Goal: Information Seeking & Learning: Learn about a topic

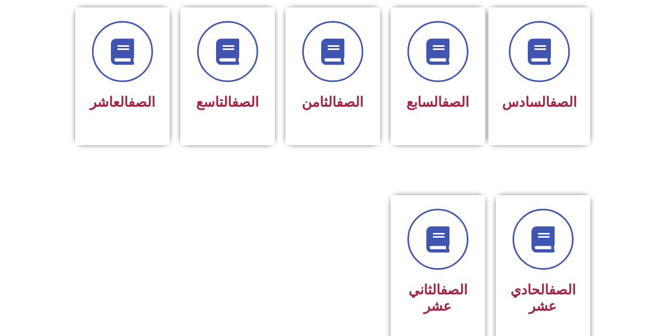
scroll to position [526, 0]
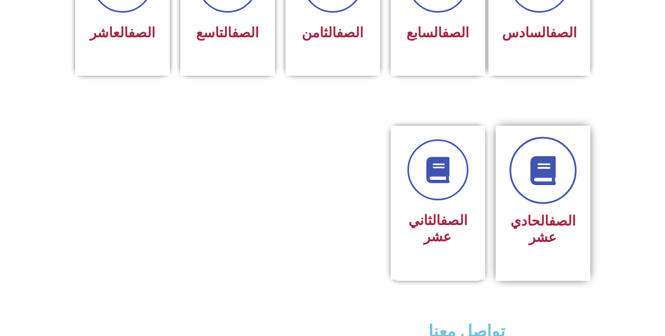
click at [542, 157] on icon at bounding box center [542, 170] width 29 height 29
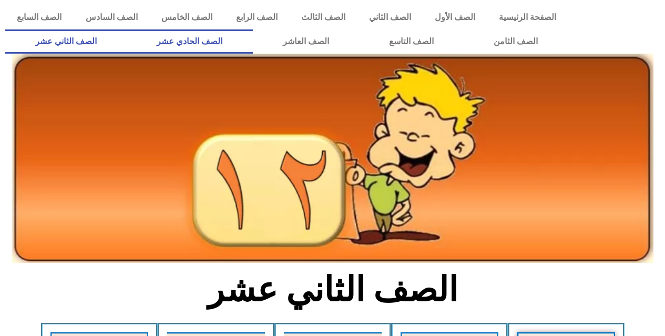
click at [252, 46] on link "الصف الحادي عشر" at bounding box center [190, 41] width 126 height 24
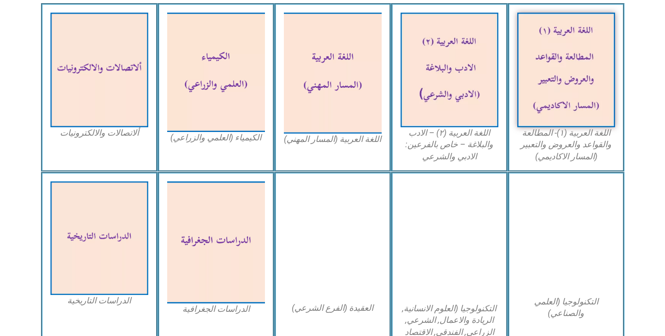
scroll to position [473, 0]
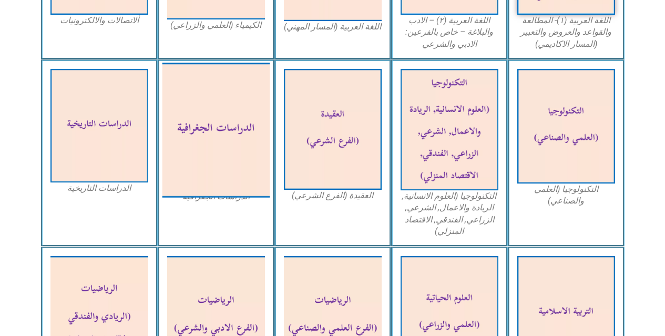
click at [226, 151] on img at bounding box center [216, 130] width 108 height 135
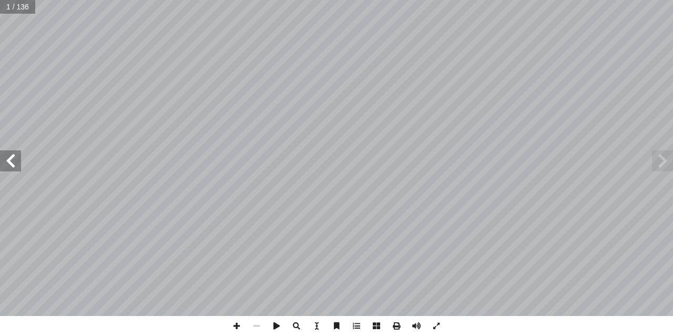
click at [12, 170] on span at bounding box center [10, 160] width 21 height 21
click at [16, 168] on span at bounding box center [10, 160] width 21 height 21
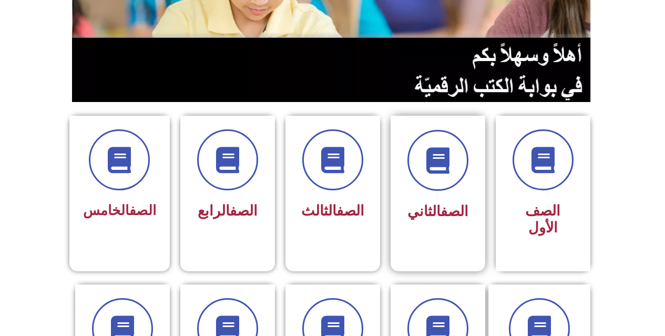
scroll to position [421, 0]
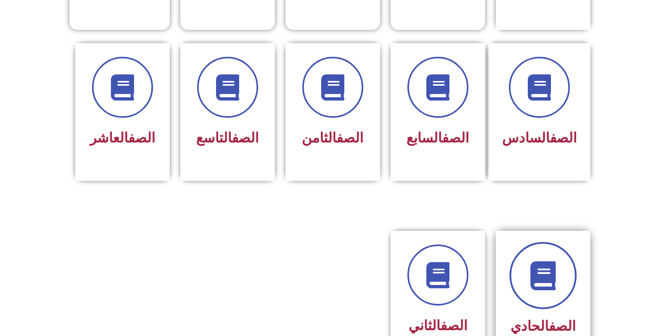
click at [550, 283] on link at bounding box center [542, 275] width 67 height 67
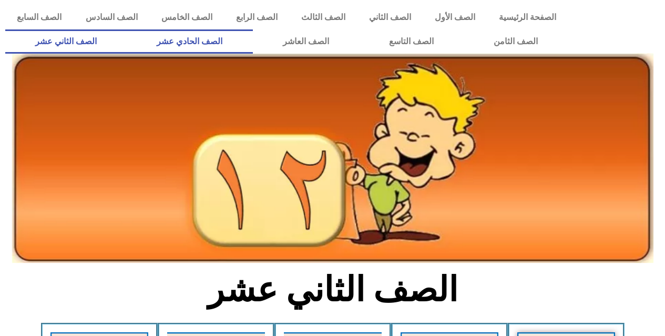
click at [239, 47] on link "الصف الحادي عشر" at bounding box center [190, 41] width 126 height 24
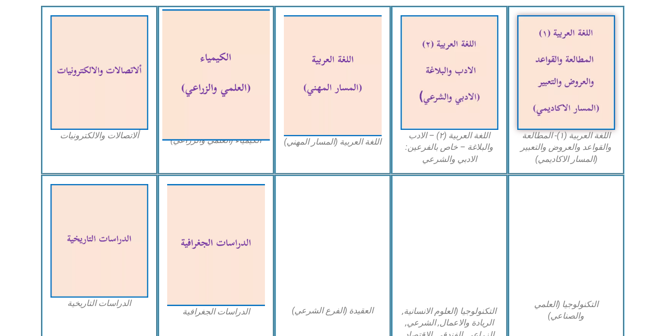
scroll to position [368, 0]
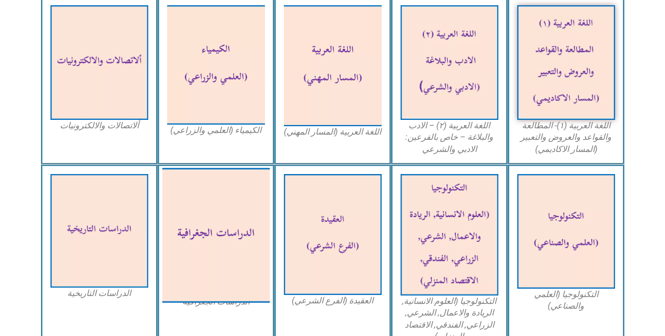
click at [241, 199] on img at bounding box center [216, 235] width 108 height 135
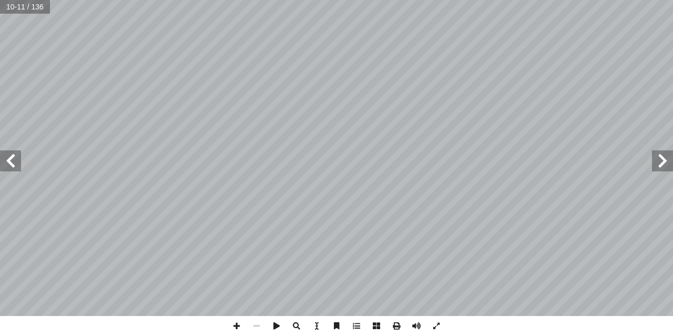
click at [672, 162] on div "٦ فيــة عــن � لجغر � لمعرفــة � لعالــم دور فــي زيــادة � وروبيــة عبــر أ ل�…" at bounding box center [336, 158] width 673 height 316
click at [8, 159] on span at bounding box center [10, 160] width 21 height 21
click at [672, 160] on span at bounding box center [662, 160] width 21 height 21
click at [671, 160] on span at bounding box center [662, 160] width 21 height 21
click at [0, 156] on div "٤ رس ّ الد ول أ ال� الجغرافيا عبر العصور مفهوم علم الجغرافيا ن يكونوا قادرين عل…" at bounding box center [336, 158] width 673 height 316
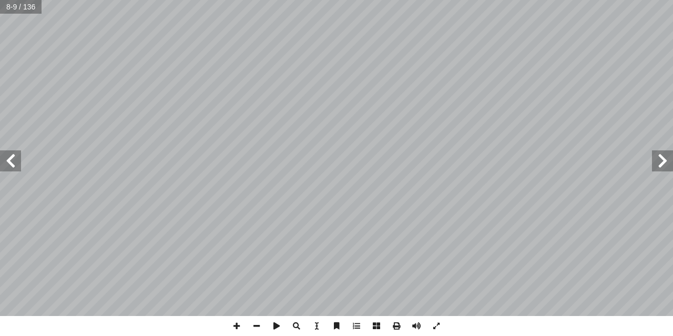
click at [13, 157] on span at bounding box center [10, 160] width 21 height 21
click at [656, 167] on span at bounding box center [662, 160] width 21 height 21
click at [672, 169] on span at bounding box center [662, 160] width 21 height 21
click at [663, 167] on span at bounding box center [662, 160] width 21 height 21
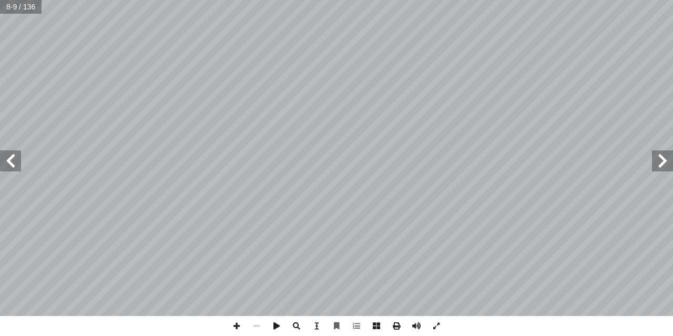
click at [663, 167] on span at bounding box center [662, 160] width 21 height 21
click at [17, 162] on span at bounding box center [10, 160] width 21 height 21
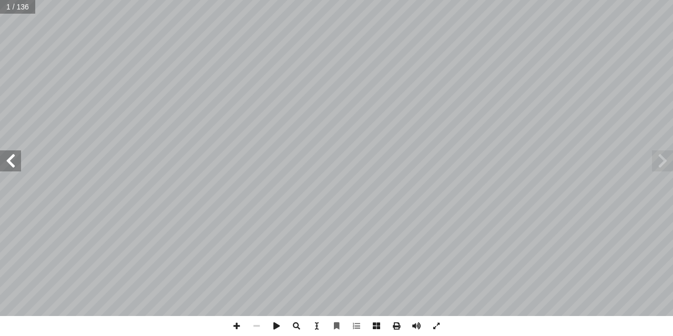
click at [17, 162] on span at bounding box center [10, 160] width 21 height 21
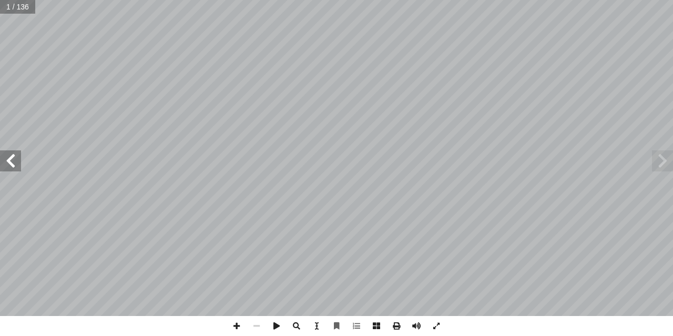
click at [17, 162] on span at bounding box center [10, 160] width 21 height 21
click at [660, 165] on span at bounding box center [662, 160] width 21 height 21
click at [661, 162] on span at bounding box center [662, 160] width 21 height 21
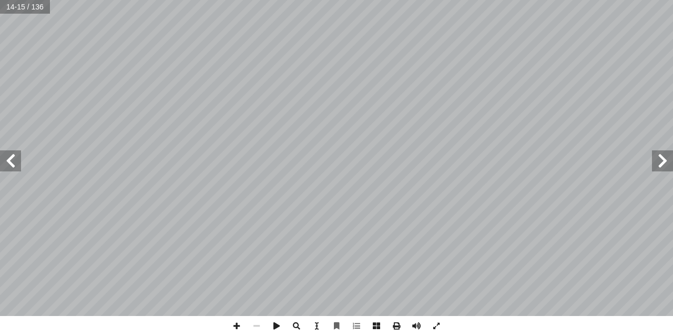
click at [661, 161] on span at bounding box center [662, 160] width 21 height 21
click at [668, 156] on span at bounding box center [662, 160] width 21 height 21
click at [18, 170] on span at bounding box center [10, 160] width 21 height 21
click at [440, 322] on span at bounding box center [436, 326] width 20 height 20
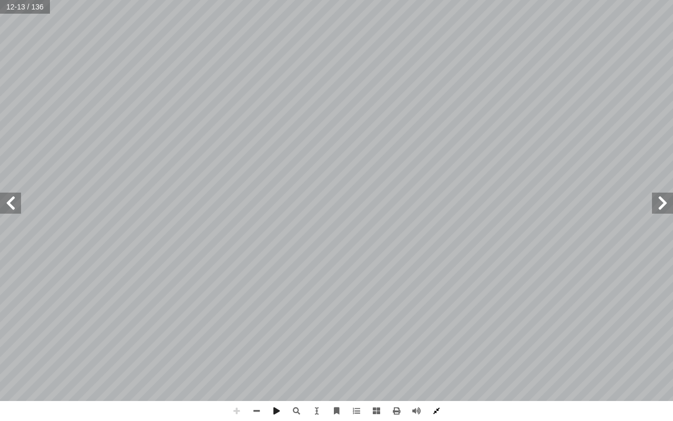
click at [436, 335] on span at bounding box center [436, 411] width 20 height 20
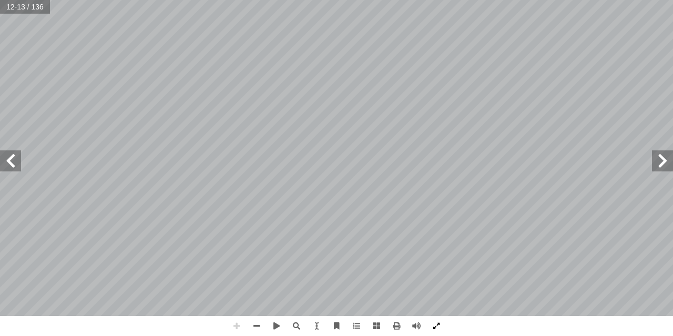
click at [438, 324] on span at bounding box center [436, 326] width 20 height 20
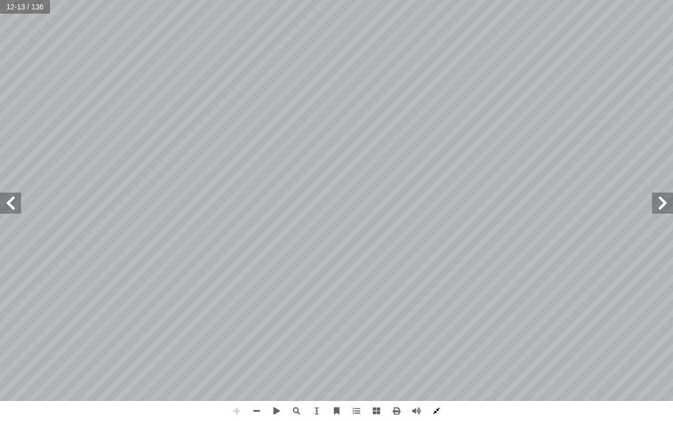
click at [437, 335] on span at bounding box center [436, 411] width 20 height 20
